Goal: Navigation & Orientation: Find specific page/section

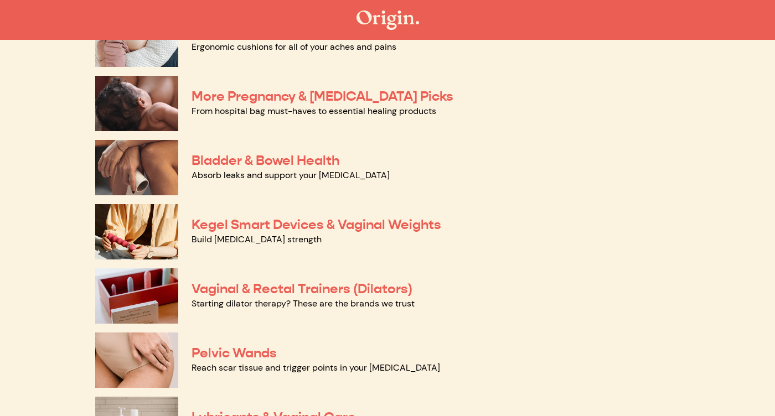
scroll to position [273, 0]
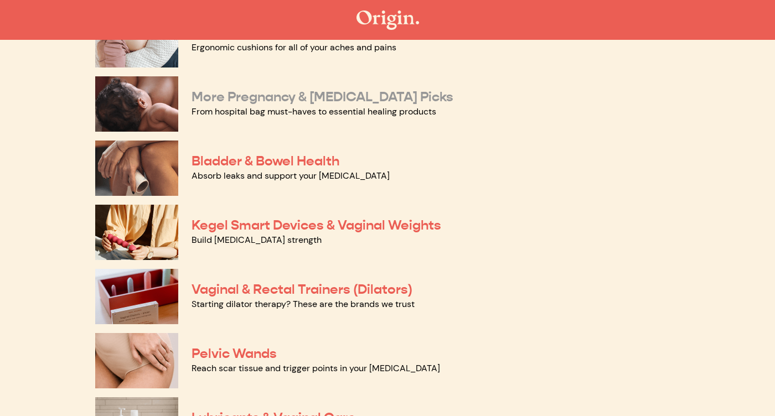
click at [313, 93] on link "More Pregnancy & [MEDICAL_DATA] Picks" at bounding box center [322, 97] width 262 height 17
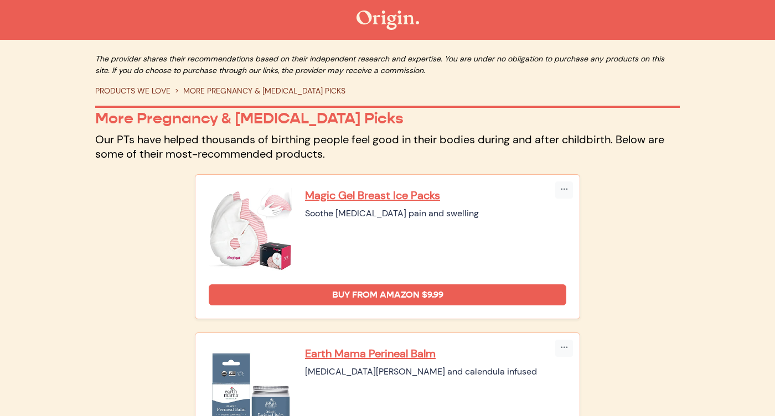
click at [143, 88] on link "PRODUCTS WE LOVE" at bounding box center [132, 91] width 75 height 10
